Goal: Task Accomplishment & Management: Use online tool/utility

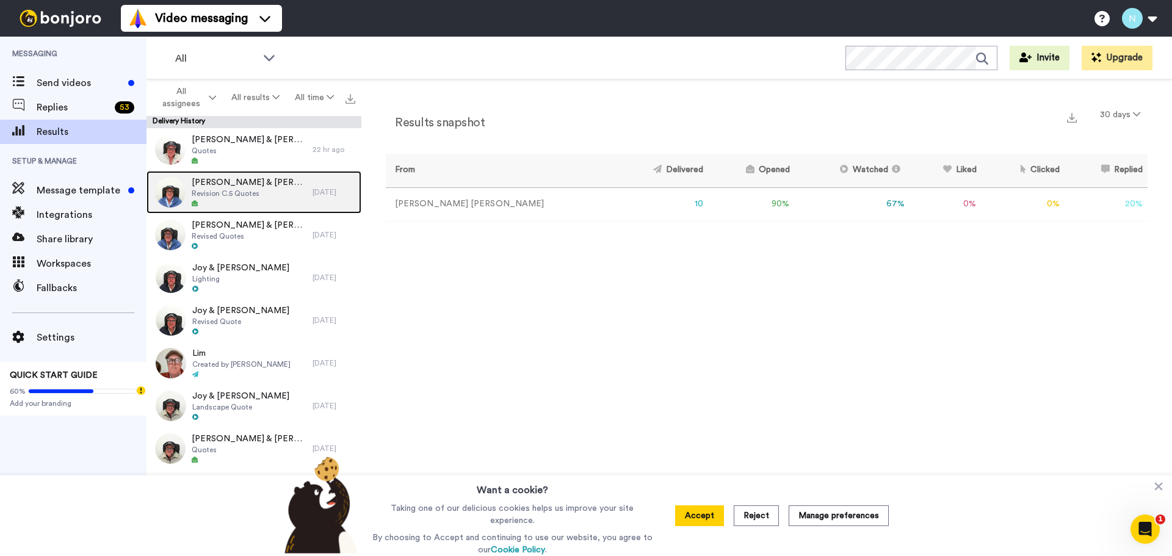
click at [202, 198] on span "Revision C.5 Quotes" at bounding box center [249, 194] width 115 height 10
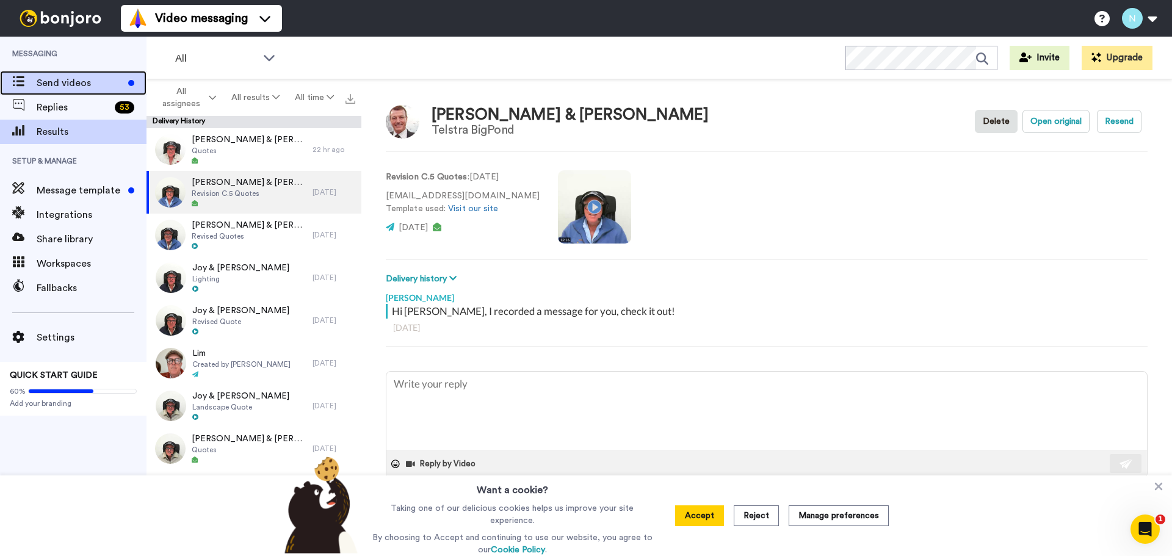
click at [51, 78] on span "Send videos" at bounding box center [80, 83] width 87 height 15
